Goal: Task Accomplishment & Management: Complete application form

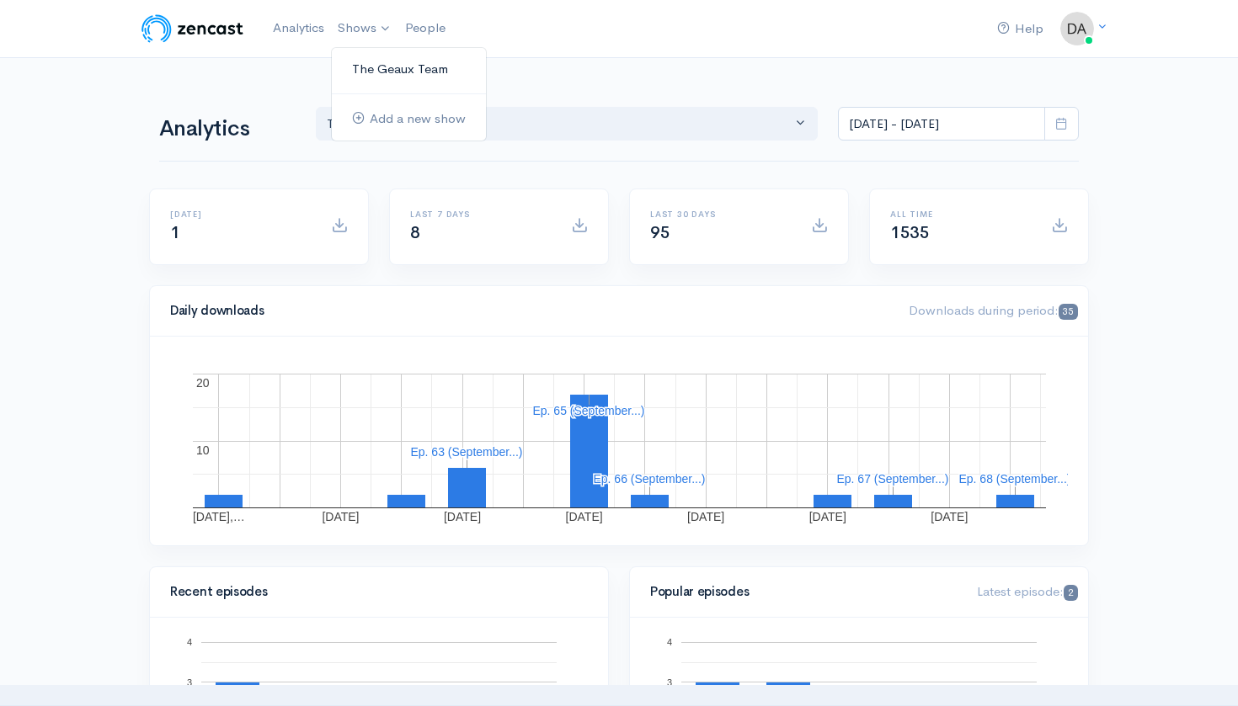
click at [370, 60] on link "The Geaux Team" at bounding box center [409, 69] width 154 height 29
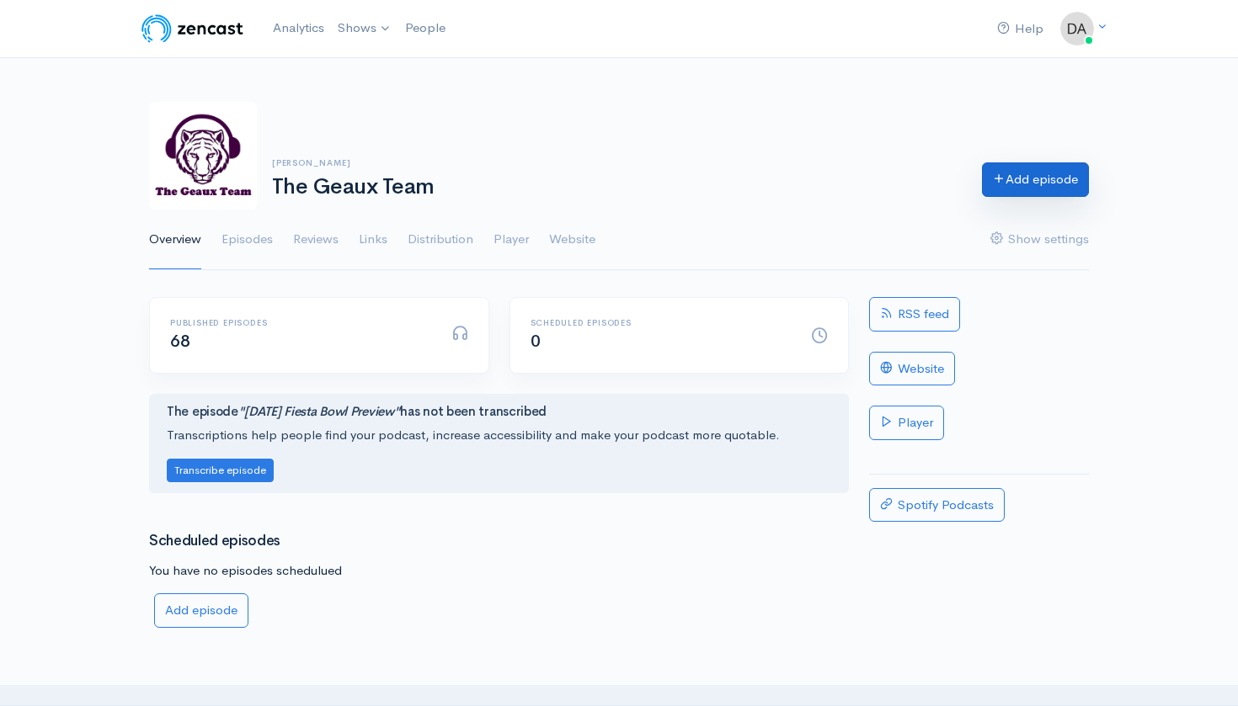
click at [1037, 183] on link "Add episode" at bounding box center [1035, 179] width 107 height 35
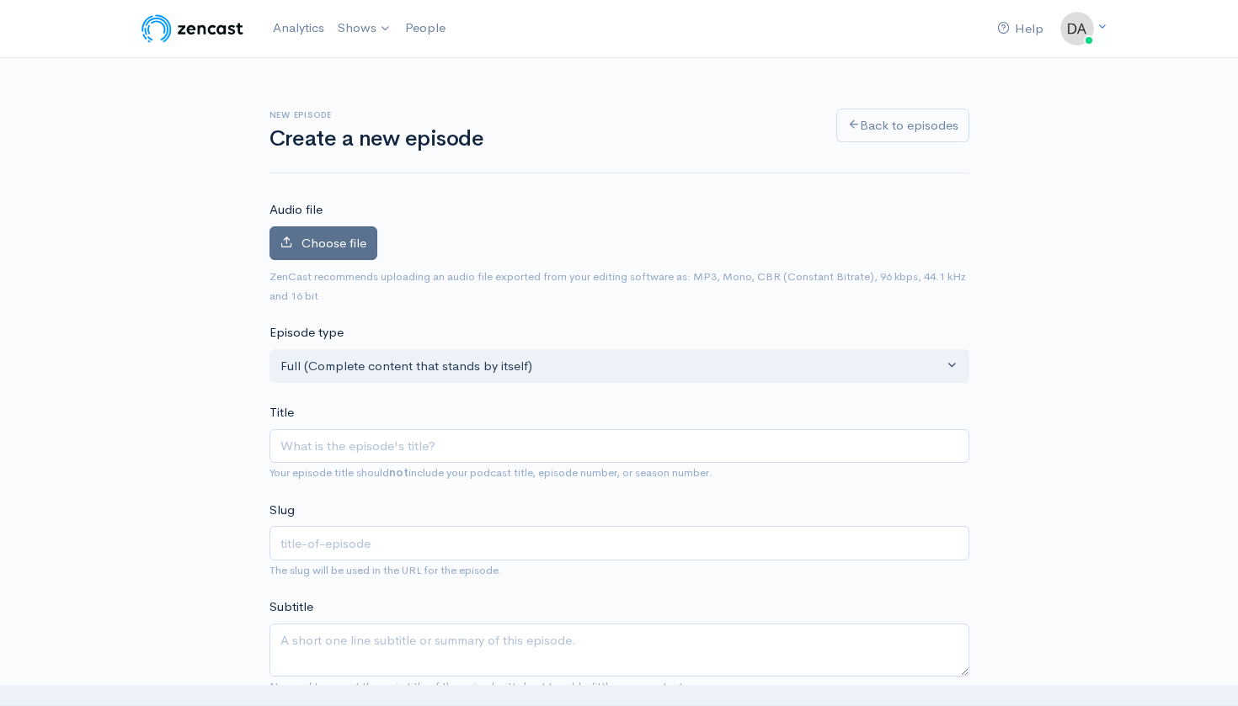
click at [352, 238] on span "Choose file" at bounding box center [333, 243] width 65 height 16
click at [0, 0] on input "Choose file" at bounding box center [0, 0] width 0 height 0
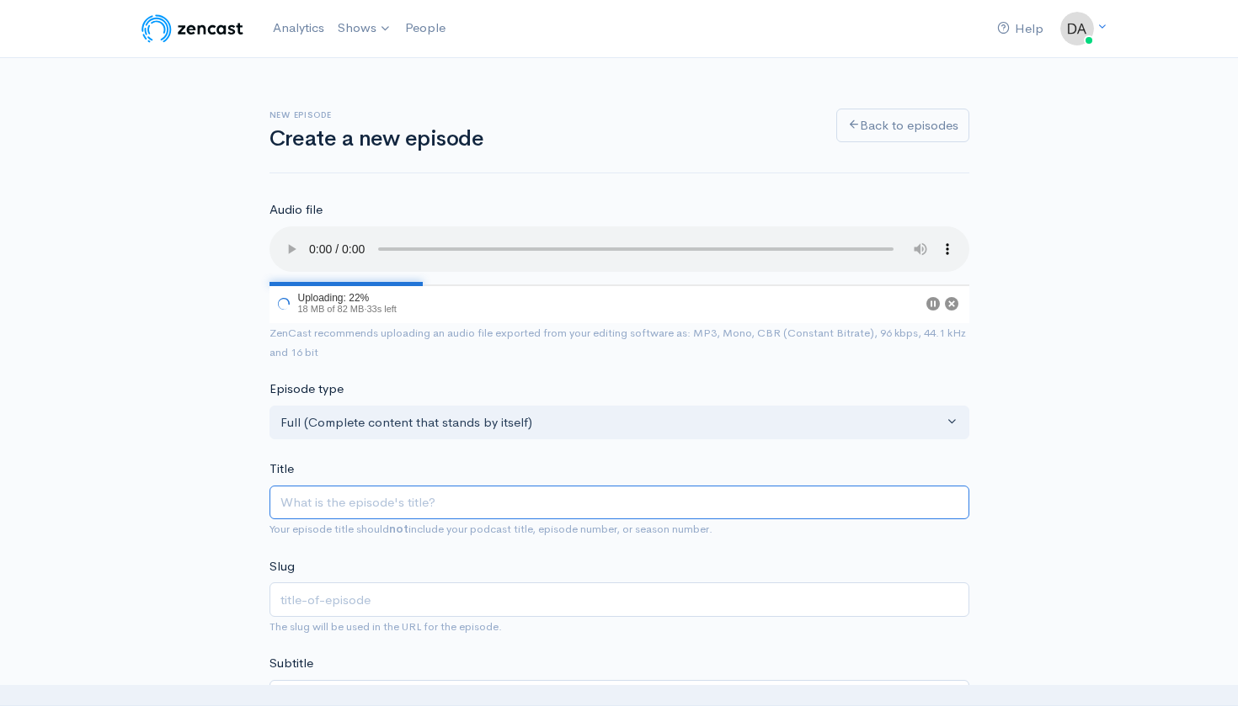
click at [439, 487] on input "Title" at bounding box center [619, 503] width 700 height 35
paste input "LIVE | [DATE] | LSU vs Ole Miss Preview"
click at [315, 486] on input "LIVE | [DATE] | LSU vs Ole Miss Preview" at bounding box center [619, 503] width 700 height 35
type input "LIVE |[DATE] | LSU vs Ole Miss Preview"
type input "live-[DATE]-lsu-vs-ole-miss-preview"
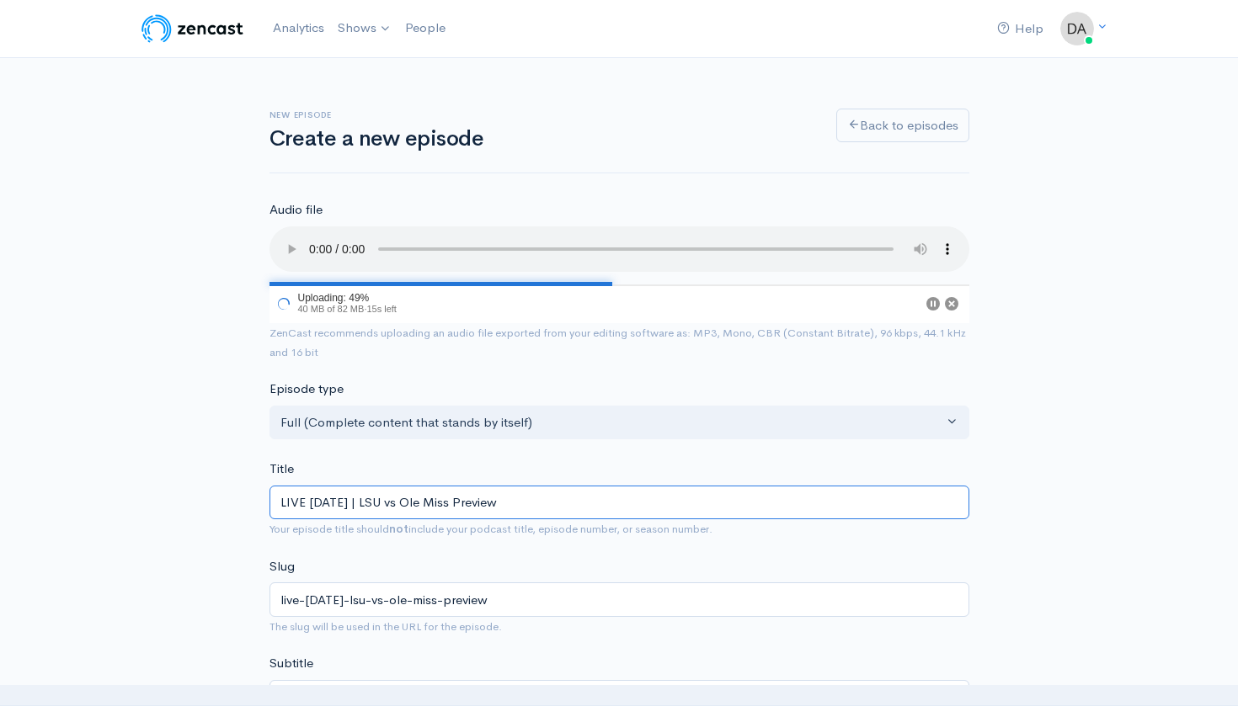
type input "LIVESeptember 25, 2025 | LSU vs Ole Miss Preview"
type input "liveseptember-25-2025-lsu-vs-ole-miss-preview"
type input "LIVSeptember 25, 2025 | LSU vs Ole Miss Preview"
type input "livseptember-25-2025-lsu-vs-ole-miss-preview"
type input "LISeptember 25, 2025 | LSU vs Ole Miss Preview"
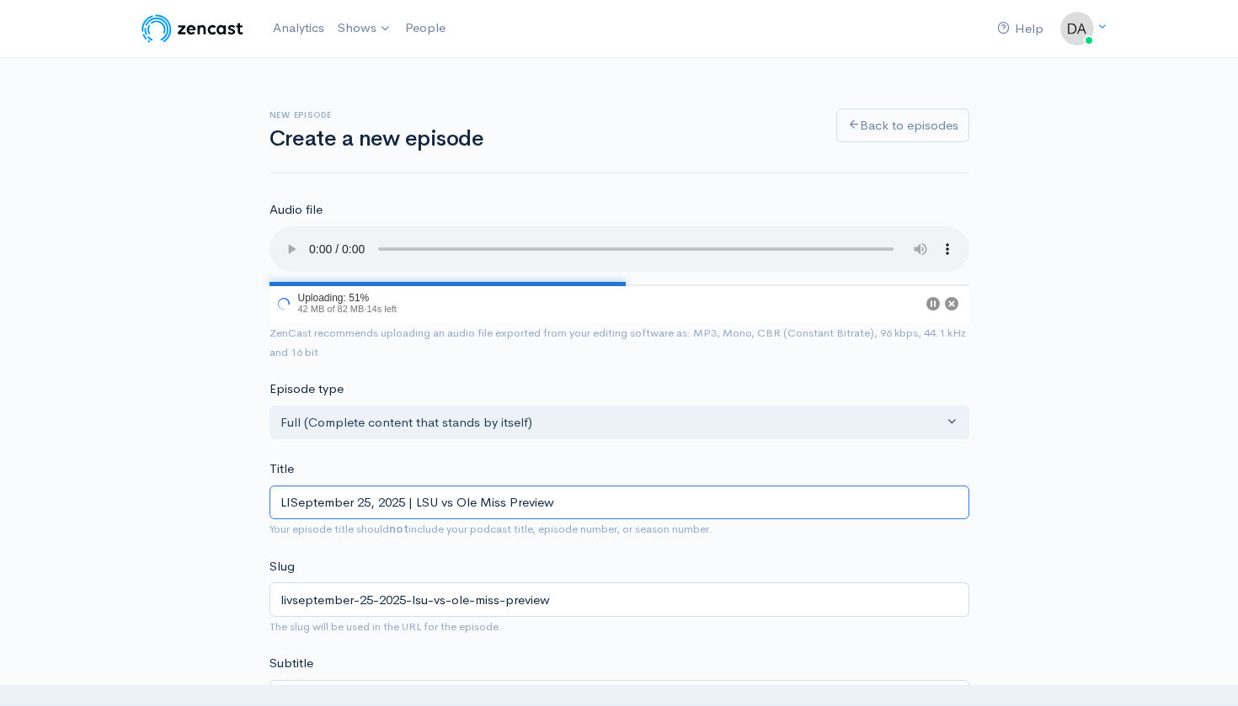
type input "liseptember-25-2025-lsu-vs-ole-miss-preview"
type input "LSeptember 25, 2025 | LSU vs Ole Miss Preview"
type input "lseptember-25-2025-lsu-vs-ole-miss-preview"
type input "[DATE] | LSU vs Ole Miss Preview"
type input "[DATE]-lsu-vs-ole-miss-preview"
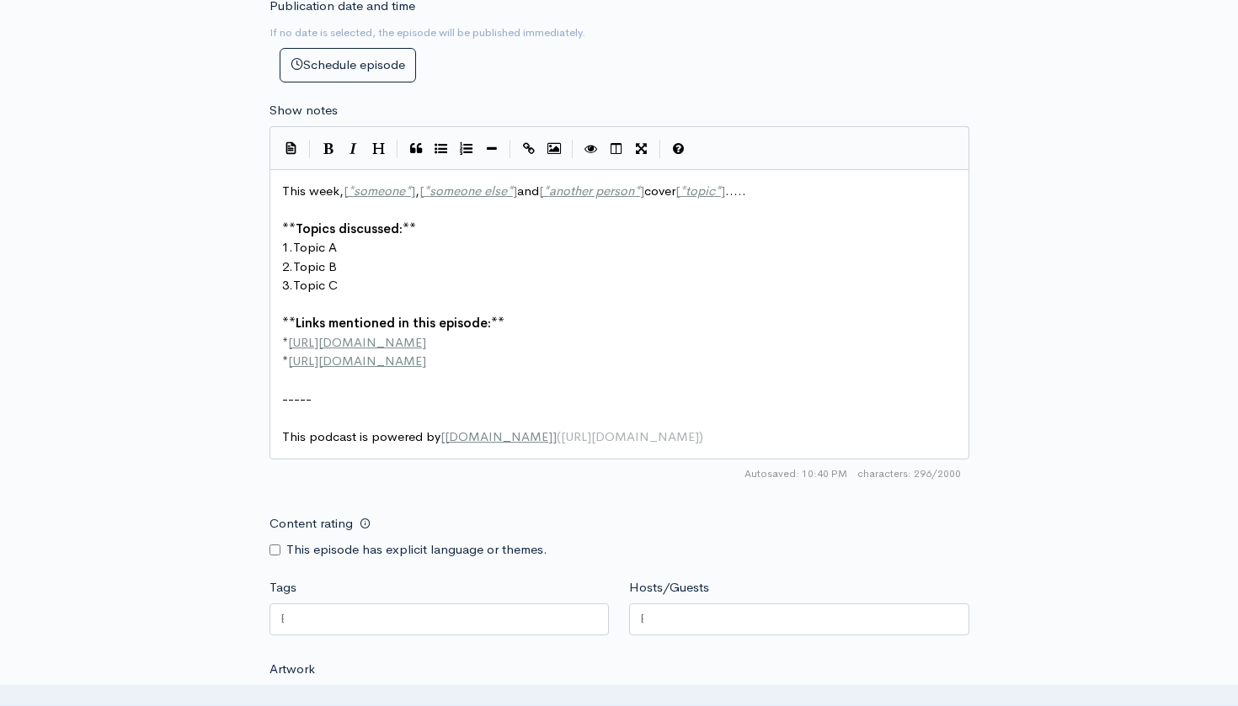
scroll to position [777, 0]
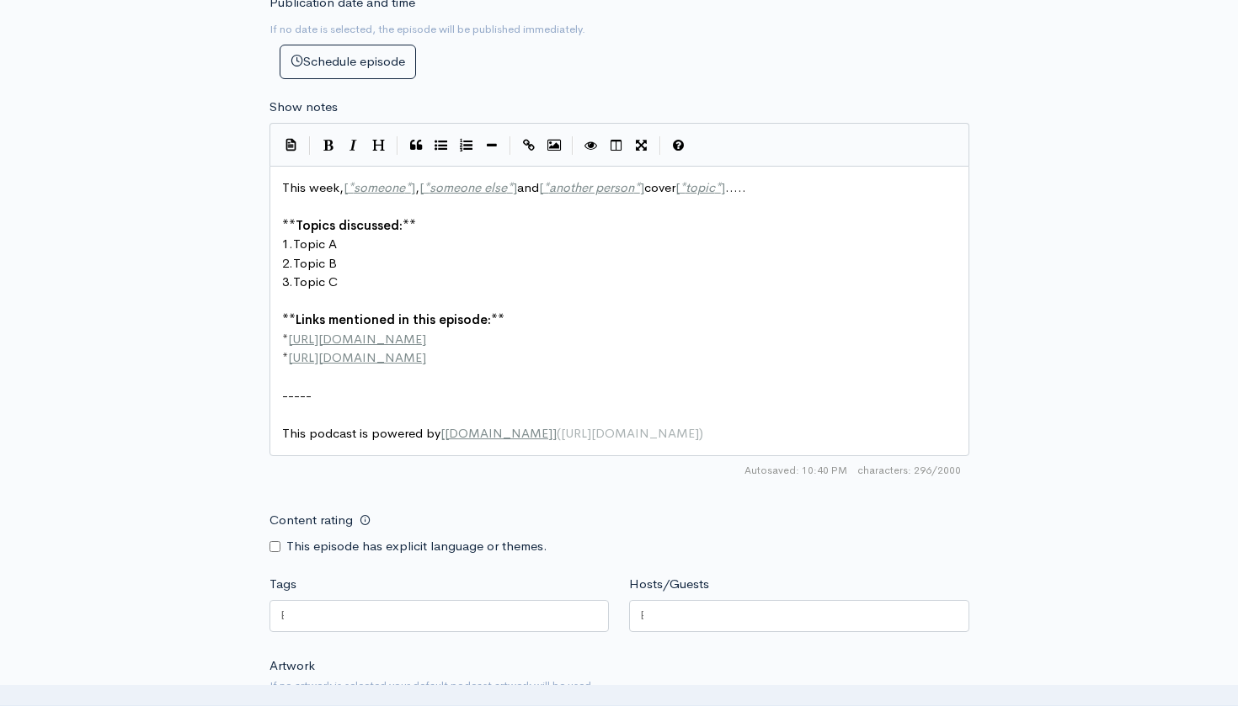
type input "[DATE] | LSU vs Ole Miss Preview"
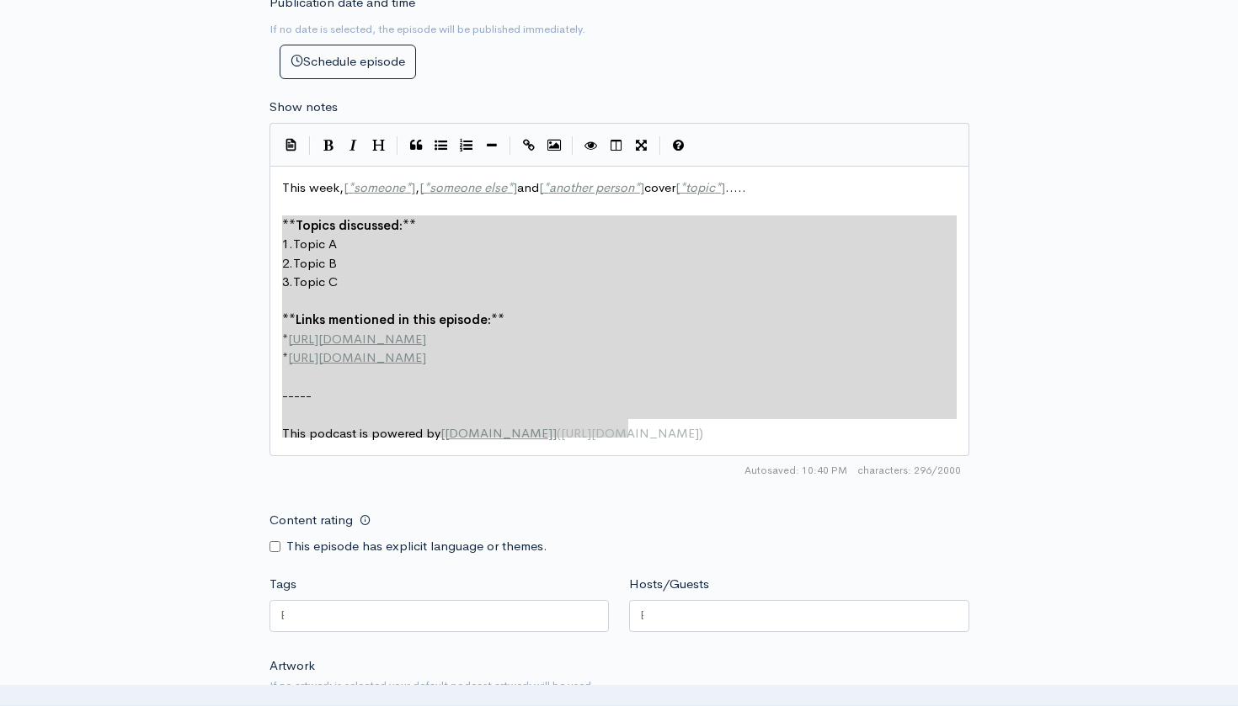
type textarea "This week, [*someone*], [*someone else*] and [*another person*] cover [*topic*]…"
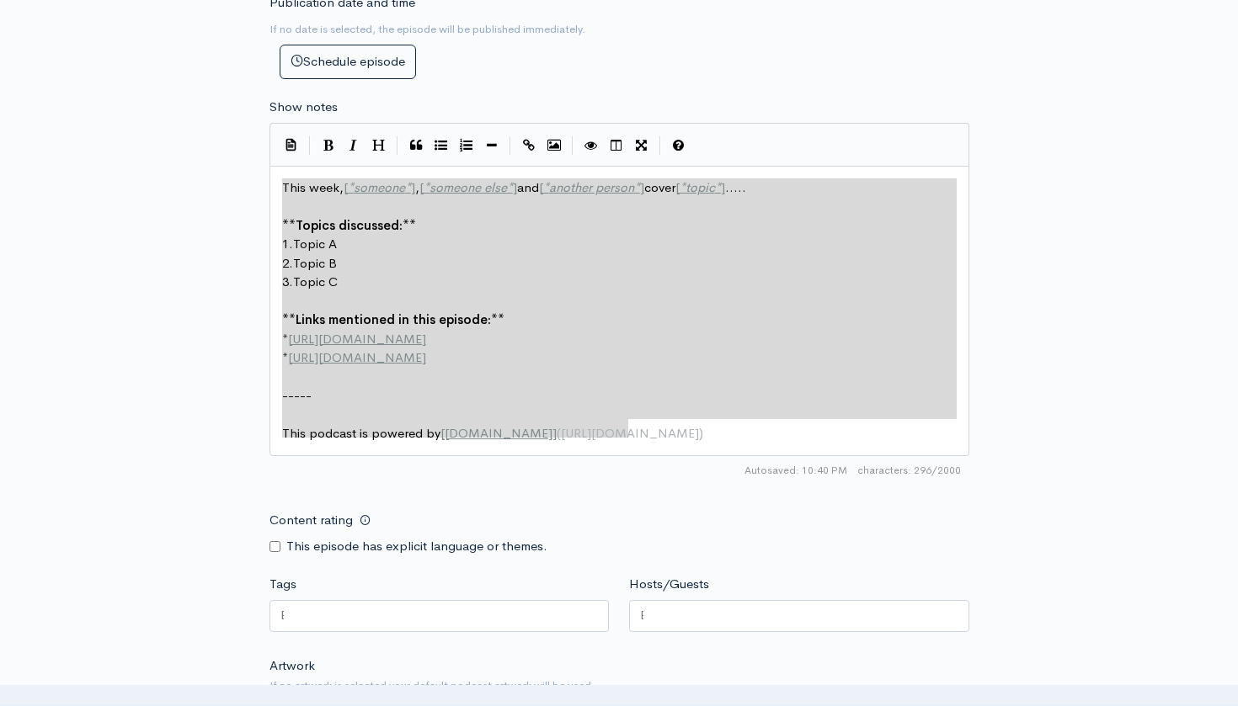
drag, startPoint x: 653, startPoint y: 417, endPoint x: 257, endPoint y: 154, distance: 475.0
click at [257, 154] on div "New episode Create a new episode Back to episodes Audio file 67 Uploading: 67% …" at bounding box center [619, 150] width 960 height 1739
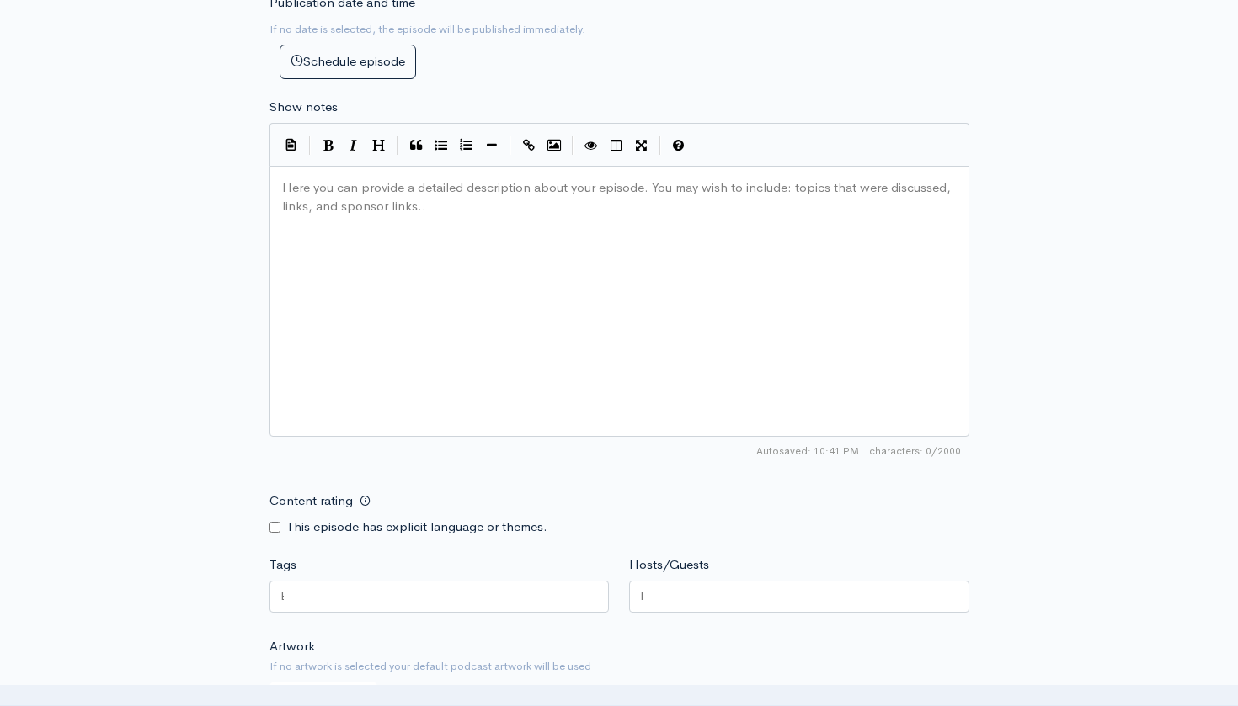
click at [340, 191] on div "Here you can provide a detailed description about your episode. You may wish to…" at bounding box center [640, 322] width 723 height 295
type textarea "​"
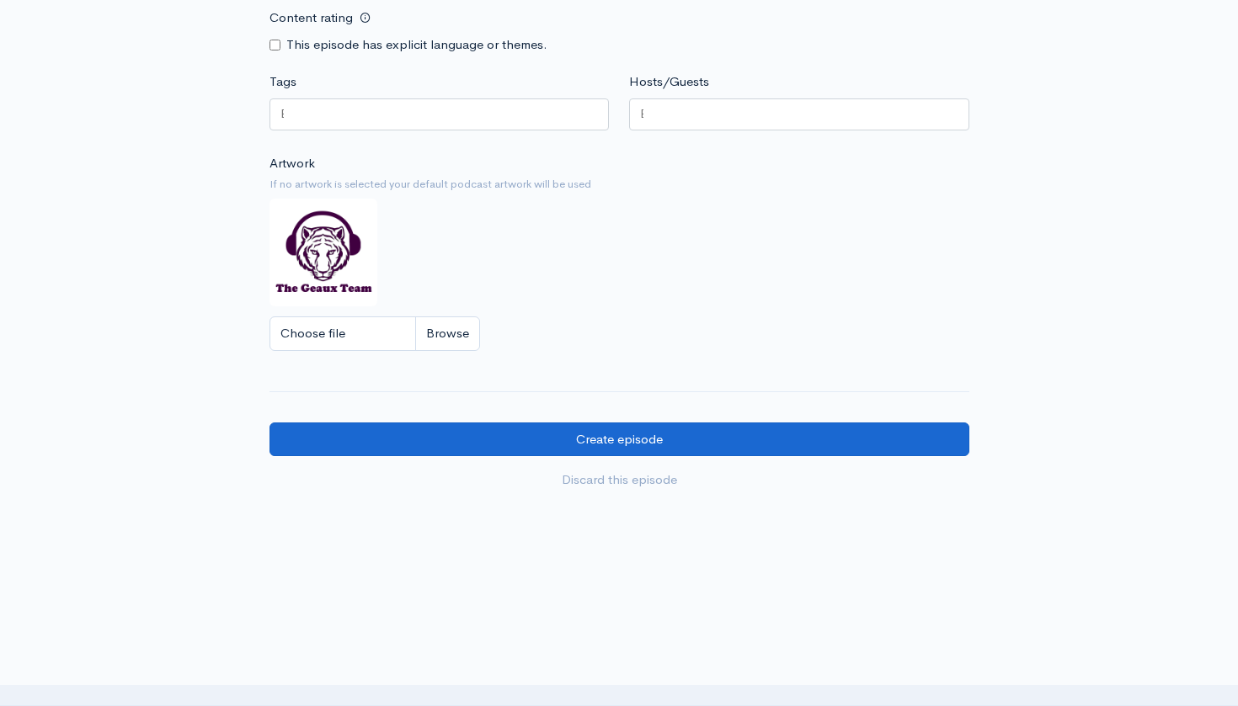
scroll to position [1297, 0]
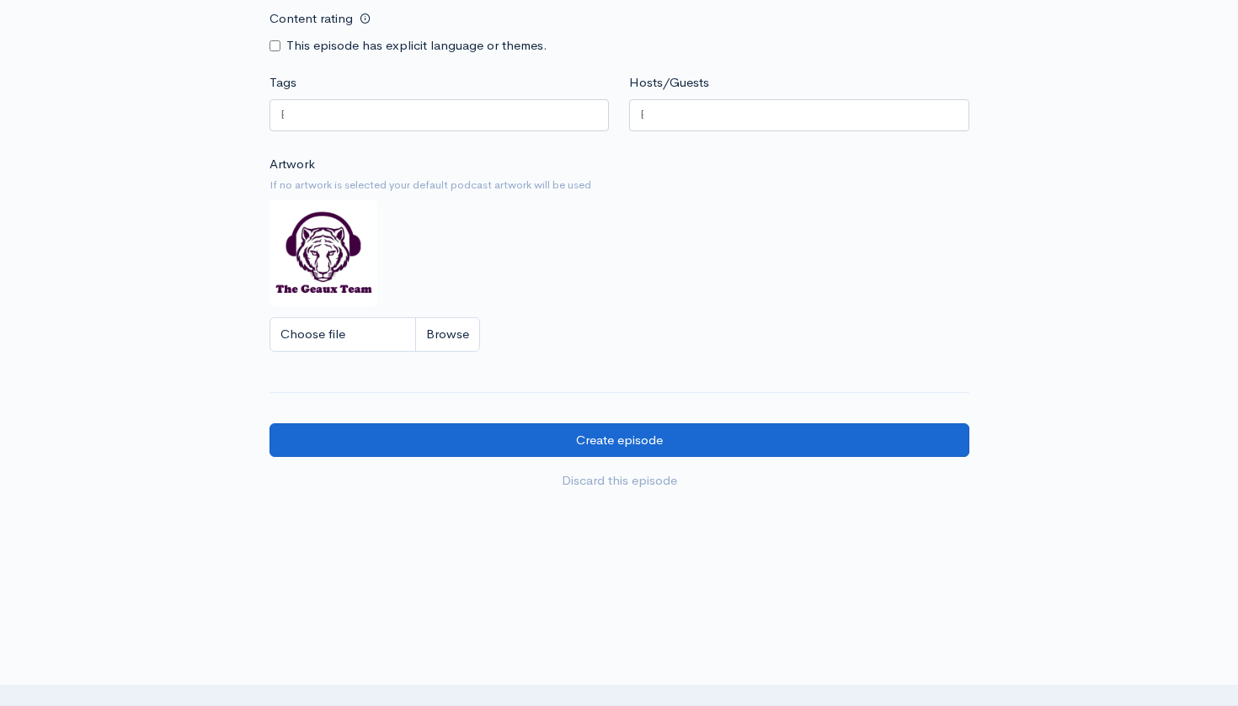
click at [637, 423] on input "Create episode" at bounding box center [619, 440] width 700 height 35
